Goal: Transaction & Acquisition: Subscribe to service/newsletter

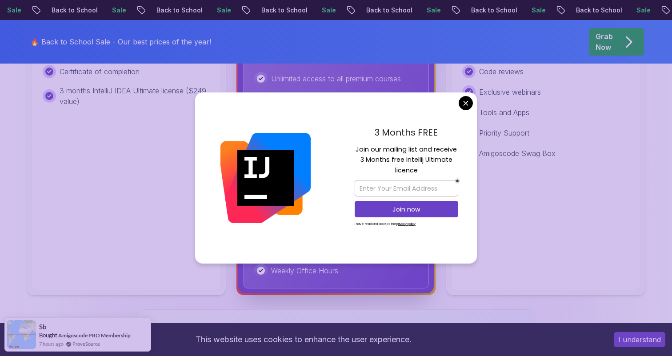
scroll to position [446, 0]
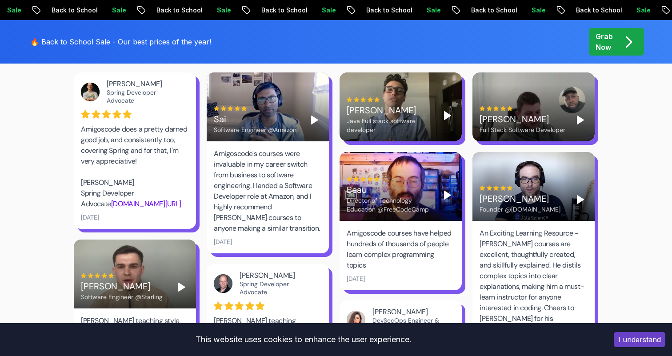
scroll to position [1260, 0]
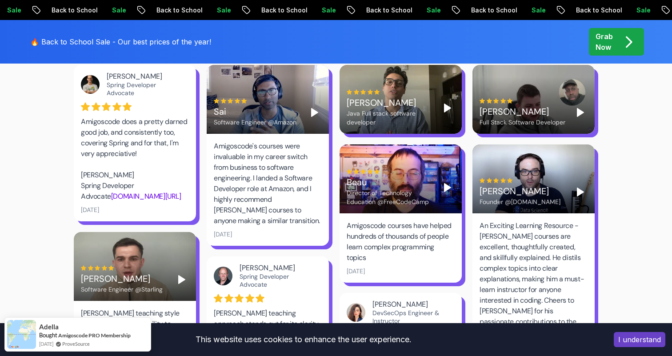
click at [445, 169] on div "Beau Director of Technology Education @FreeCodeCamp" at bounding box center [401, 187] width 108 height 37
click at [445, 183] on polygon "Play" at bounding box center [447, 187] width 6 height 8
click at [449, 183] on polygon "Play" at bounding box center [447, 187] width 6 height 8
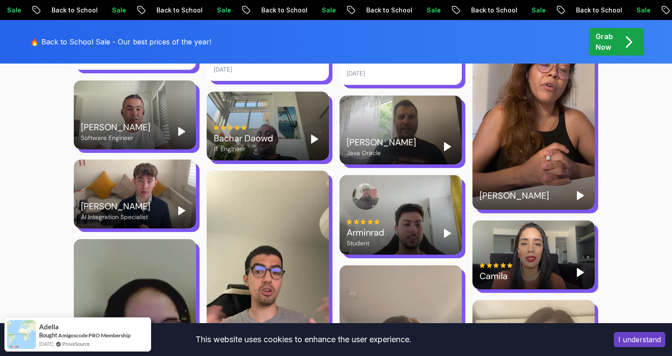
scroll to position [1545, 0]
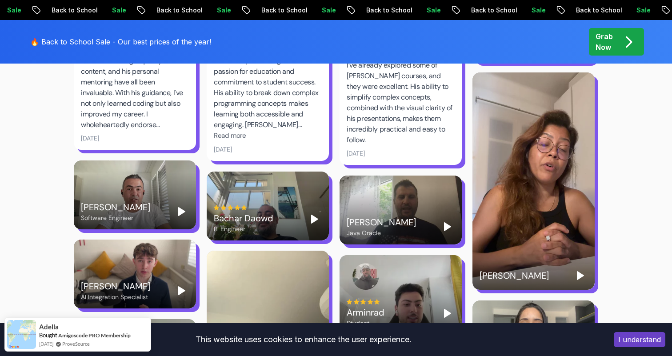
click at [582, 268] on button "Play" at bounding box center [580, 275] width 14 height 14
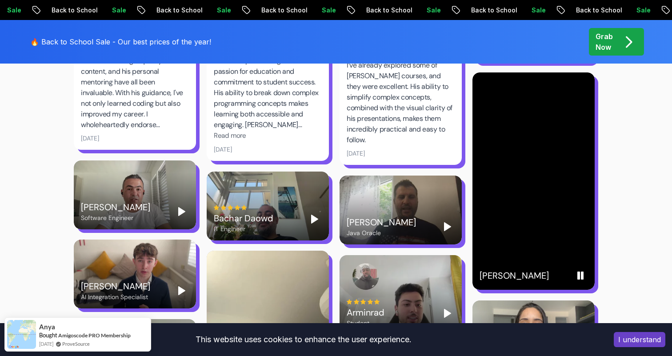
click at [582, 272] on rect "Pause" at bounding box center [582, 275] width 2 height 7
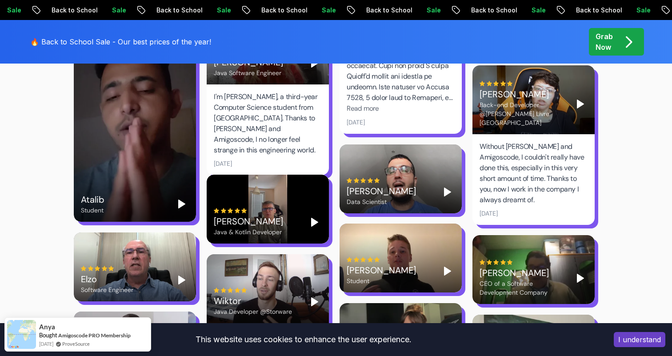
scroll to position [2364, 0]
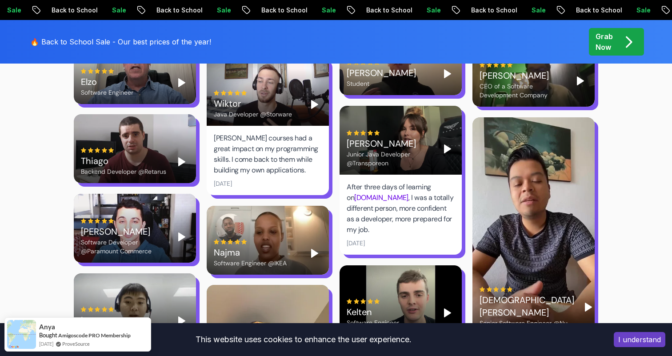
click at [315, 249] on polygon "Play" at bounding box center [314, 253] width 6 height 8
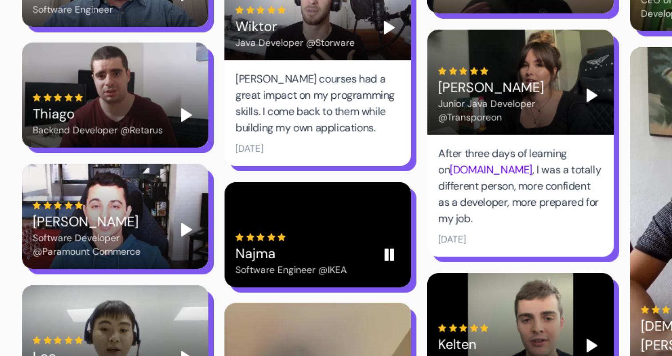
click at [312, 250] on rect "Pause" at bounding box center [313, 253] width 2 height 7
click at [178, 231] on icon "Play" at bounding box center [181, 236] width 11 height 11
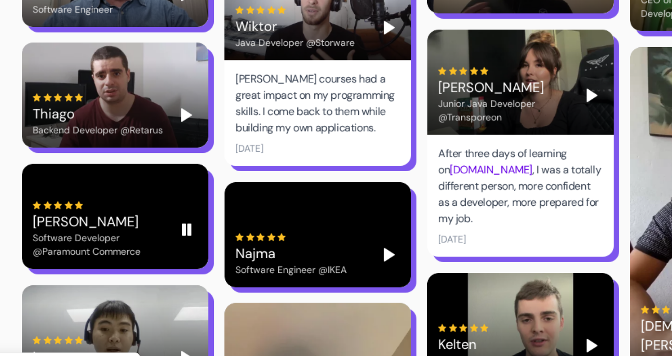
click at [181, 231] on icon "Pause" at bounding box center [181, 236] width 11 height 11
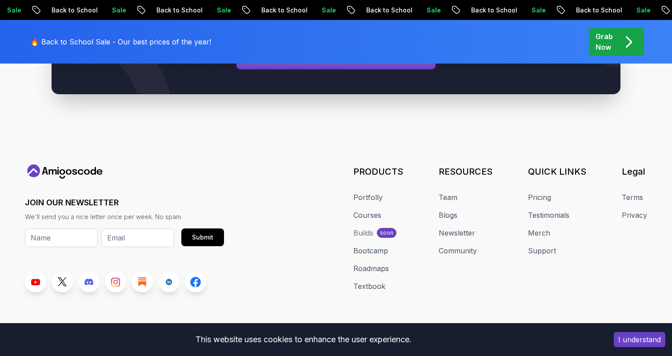
scroll to position [3872, 0]
